Goal: Transaction & Acquisition: Purchase product/service

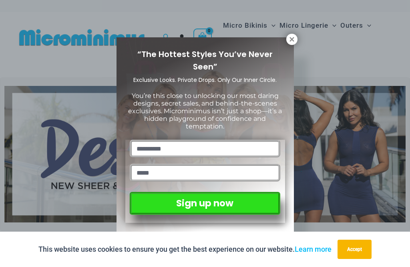
click at [293, 38] on icon at bounding box center [292, 39] width 4 height 4
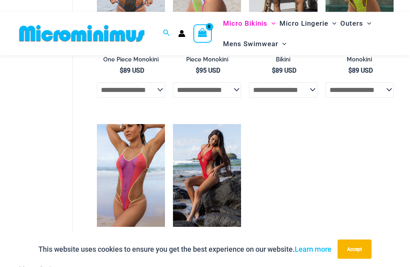
scroll to position [933, 0]
click at [224, 235] on h2 "Crystal Waves Red 819 One Piece" at bounding box center [207, 239] width 68 height 15
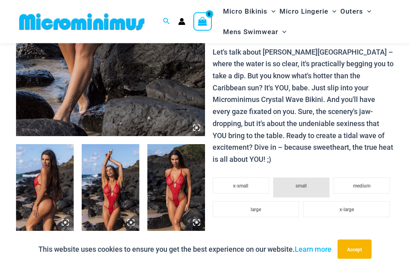
scroll to position [248, 0]
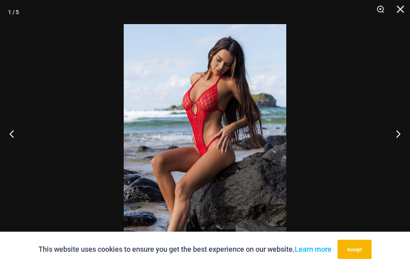
click at [398, 147] on button "Next" at bounding box center [395, 133] width 30 height 40
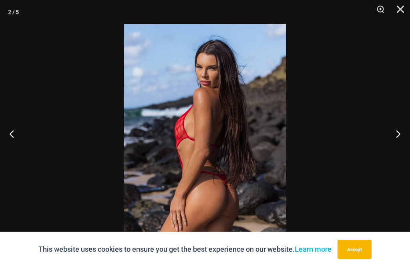
click at [394, 145] on button "Next" at bounding box center [395, 133] width 30 height 40
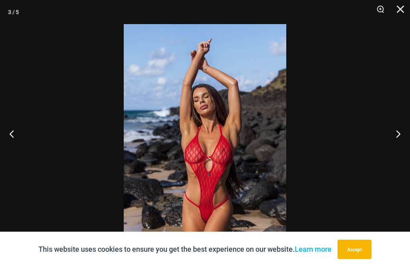
click at [396, 146] on button "Next" at bounding box center [395, 133] width 30 height 40
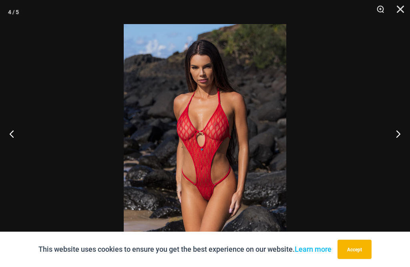
click at [397, 147] on button "Next" at bounding box center [395, 133] width 30 height 40
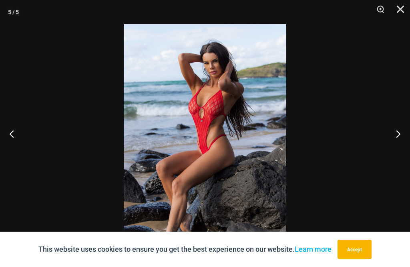
click at [408, 13] on button "Close" at bounding box center [398, 12] width 20 height 24
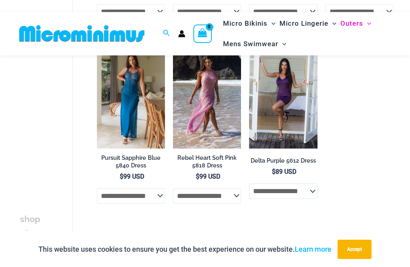
scroll to position [413, 0]
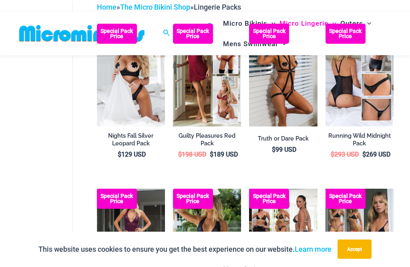
scroll to position [83, 0]
click at [326, 24] on img at bounding box center [326, 24] width 0 height 0
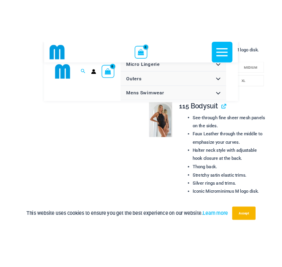
scroll to position [2412, 0]
